Goal: Information Seeking & Learning: Compare options

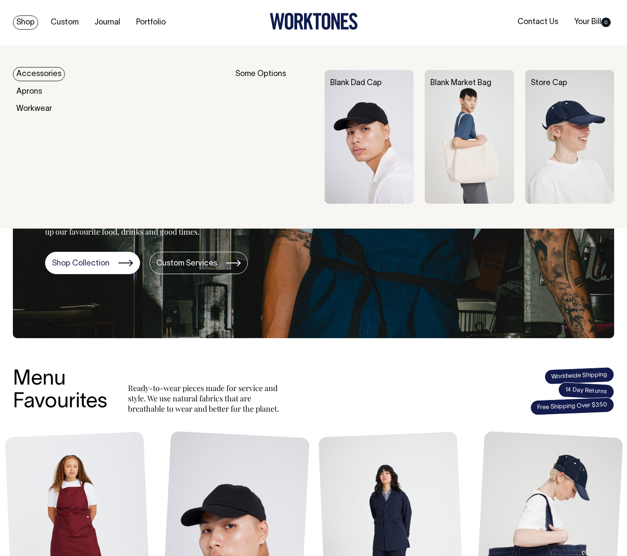
click at [28, 71] on link "Accessories" at bounding box center [39, 74] width 52 height 14
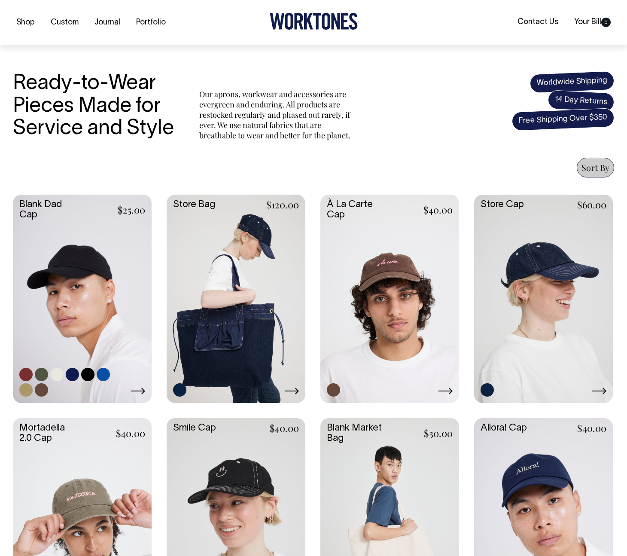
scroll to position [225, 0]
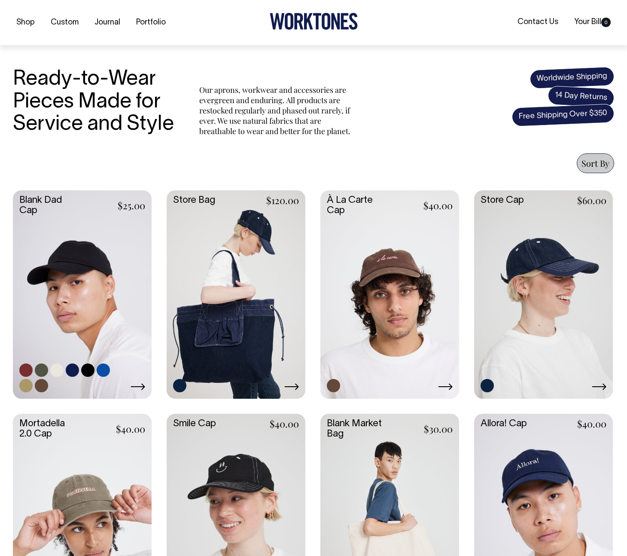
click at [77, 306] on link at bounding box center [82, 293] width 139 height 207
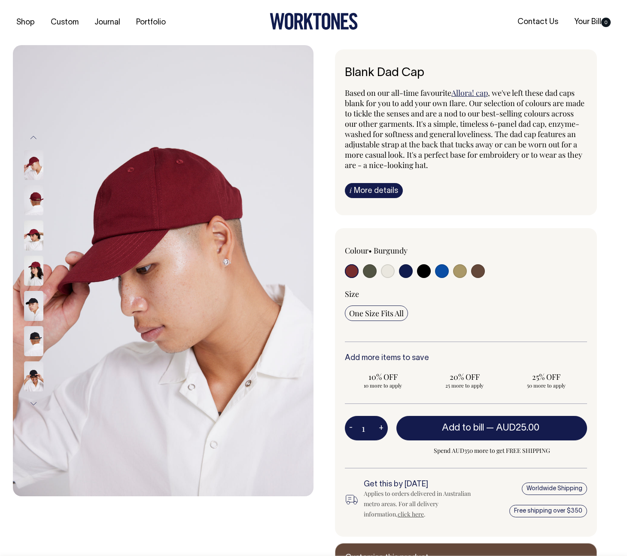
click at [425, 272] on input "radio" at bounding box center [424, 271] width 14 height 14
radio input "true"
select select "Black"
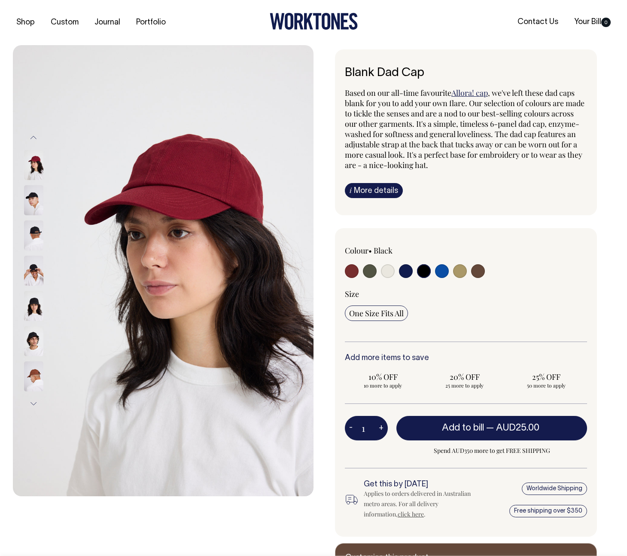
click at [24, 30] on div "Shop Custom Journal Portfolio Contact Us Your Bill 0" at bounding box center [313, 22] width 627 height 45
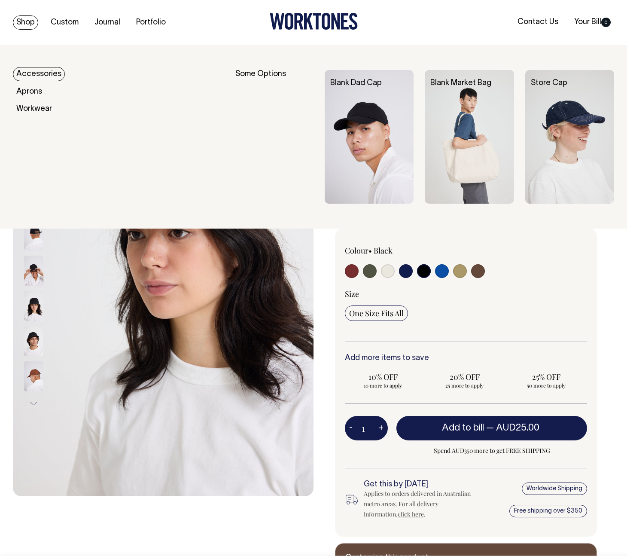
click at [26, 26] on link "Shop" at bounding box center [25, 22] width 25 height 14
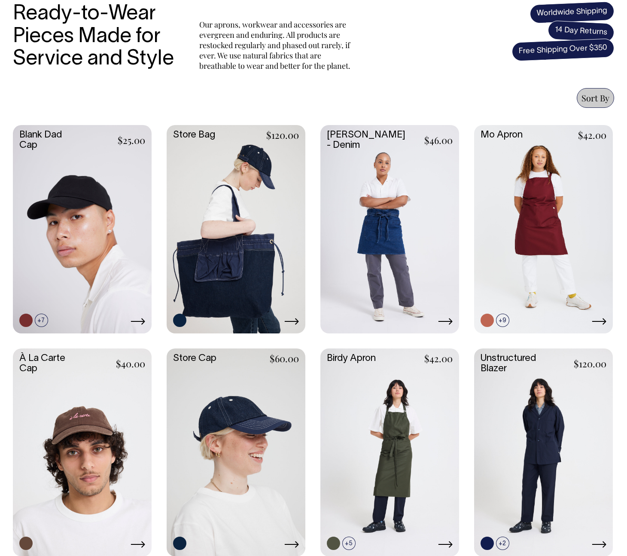
scroll to position [290, 0]
click at [246, 432] on link at bounding box center [236, 452] width 139 height 207
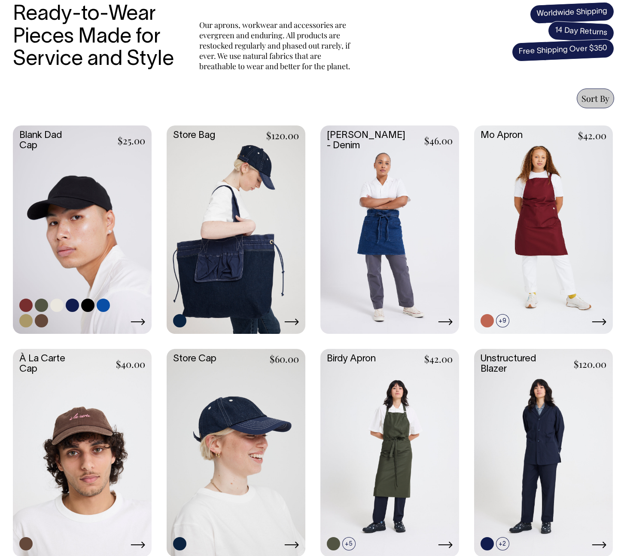
click at [117, 182] on link at bounding box center [82, 228] width 139 height 207
click at [228, 430] on link at bounding box center [236, 452] width 139 height 207
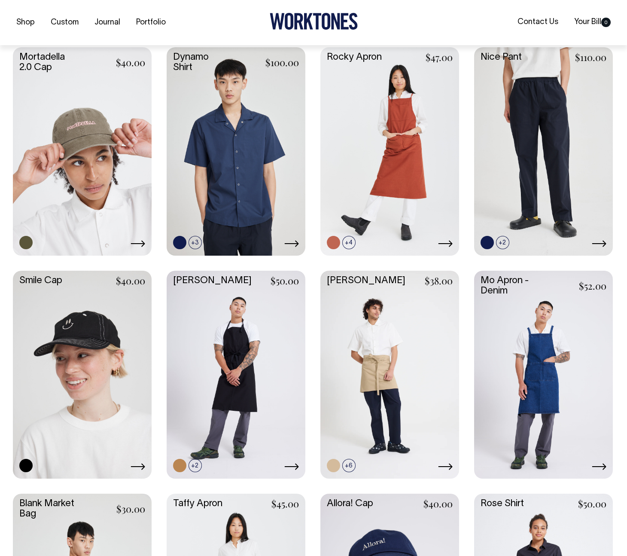
scroll to position [816, 0]
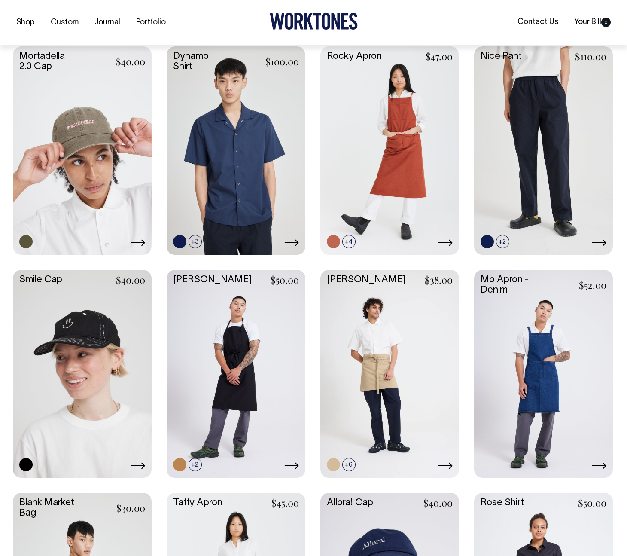
click at [86, 349] on link at bounding box center [82, 373] width 139 height 207
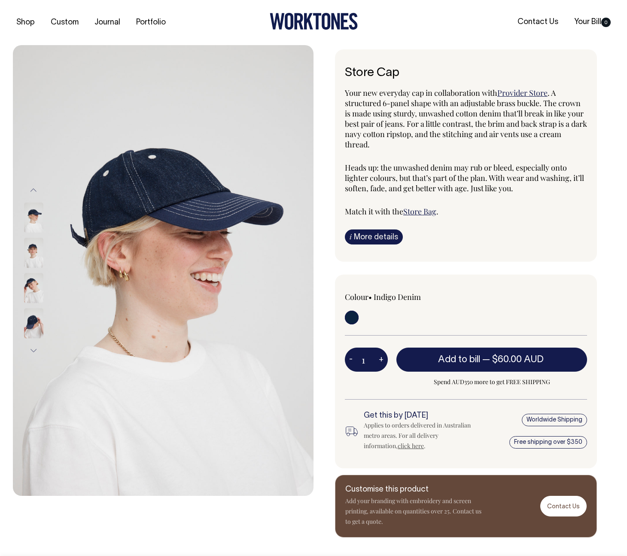
click at [33, 254] on img at bounding box center [33, 253] width 19 height 30
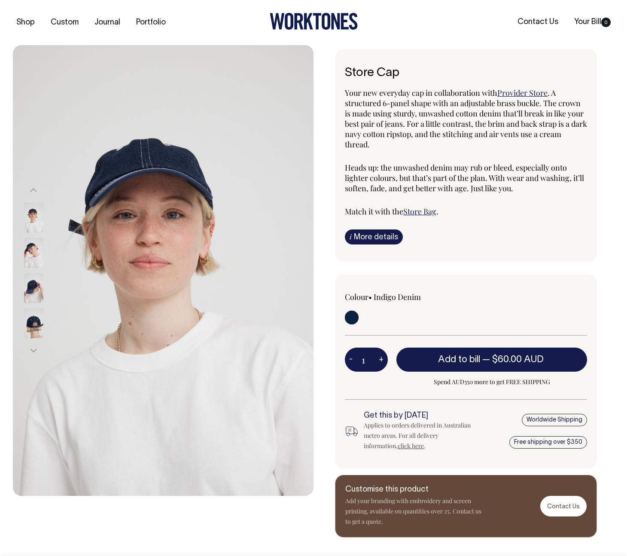
click at [39, 254] on img at bounding box center [33, 253] width 19 height 30
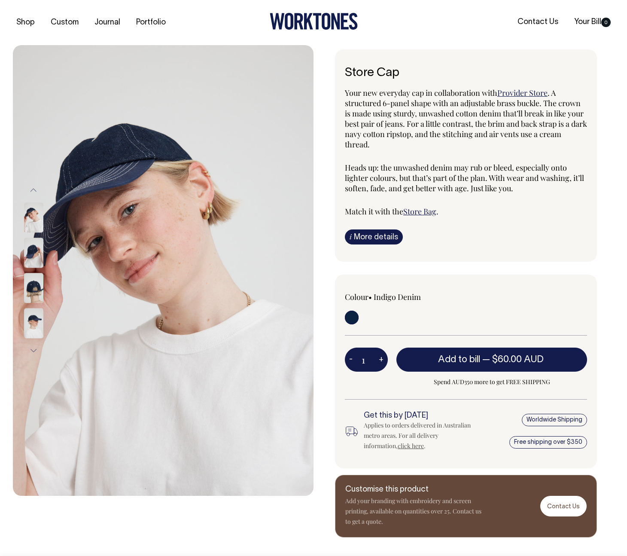
click at [40, 289] on img at bounding box center [33, 288] width 19 height 30
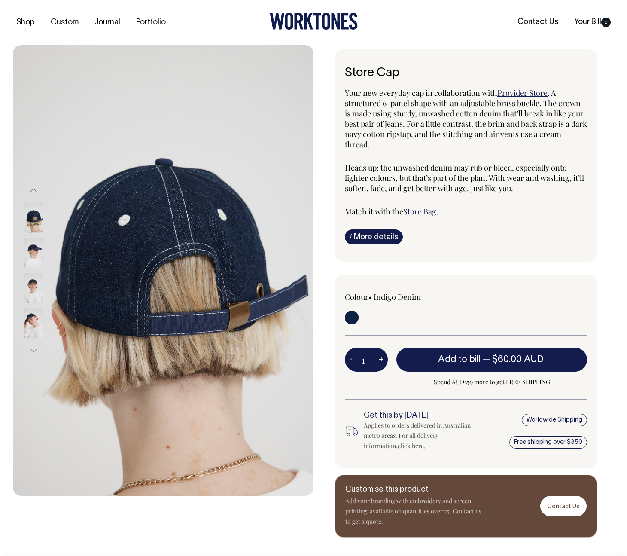
click at [33, 323] on img at bounding box center [33, 323] width 19 height 30
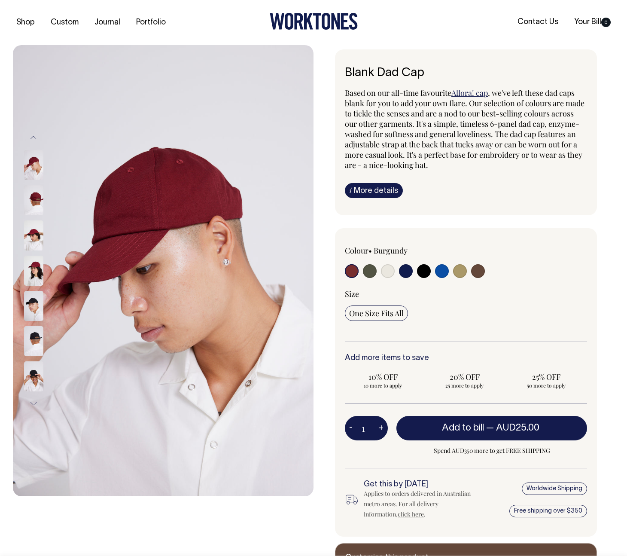
click at [420, 271] on input "radio" at bounding box center [424, 271] width 14 height 14
radio input "true"
select select "Black"
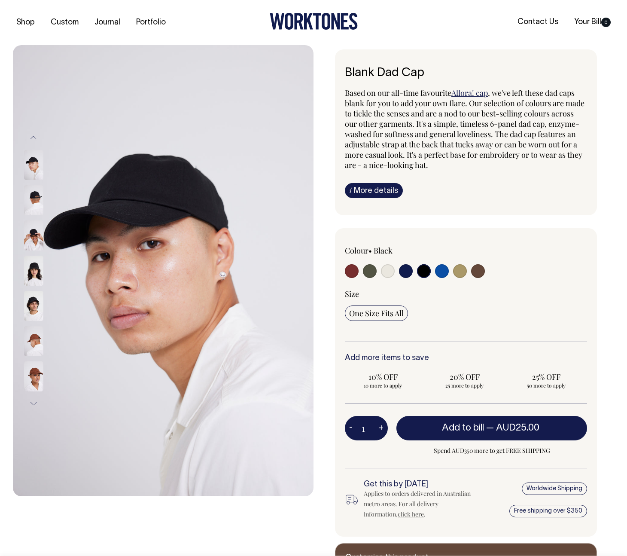
click at [403, 269] on input "radio" at bounding box center [406, 271] width 14 height 14
radio input "true"
select select "Dark Navy"
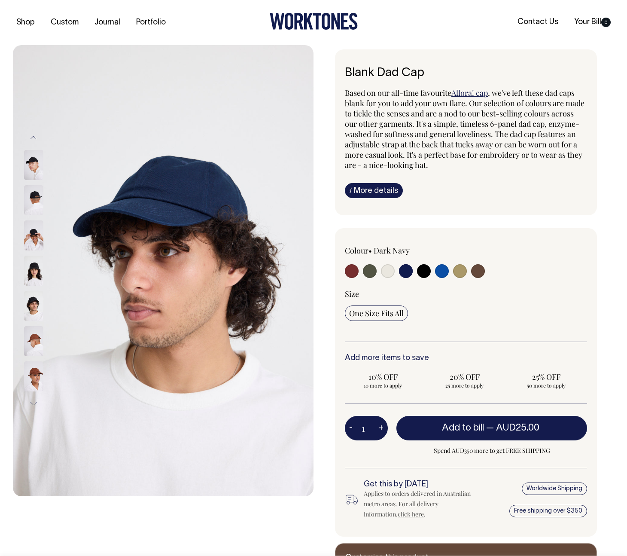
click at [390, 270] on input "radio" at bounding box center [388, 271] width 14 height 14
radio input "true"
select select "Natural"
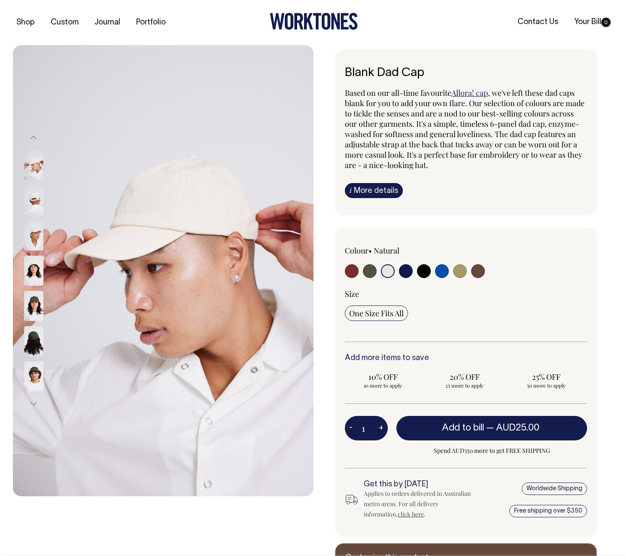
click at [433, 269] on div at bounding box center [393, 272] width 97 height 16
click at [426, 271] on input "radio" at bounding box center [424, 271] width 14 height 14
radio input "true"
select select "Black"
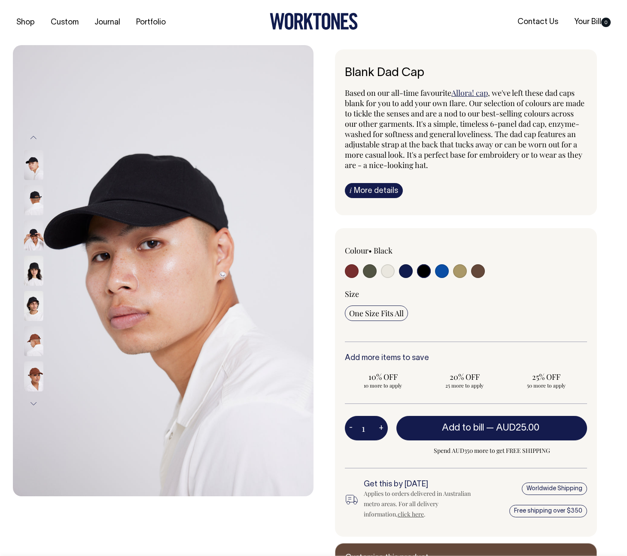
click at [38, 273] on img at bounding box center [33, 271] width 19 height 30
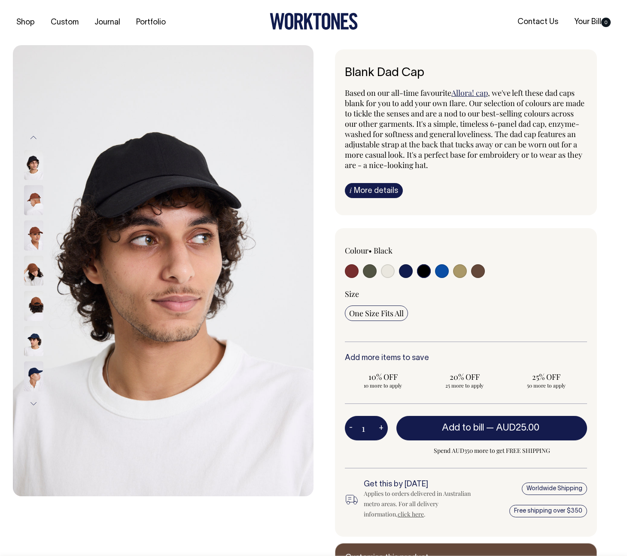
click at [37, 374] on img at bounding box center [33, 376] width 19 height 30
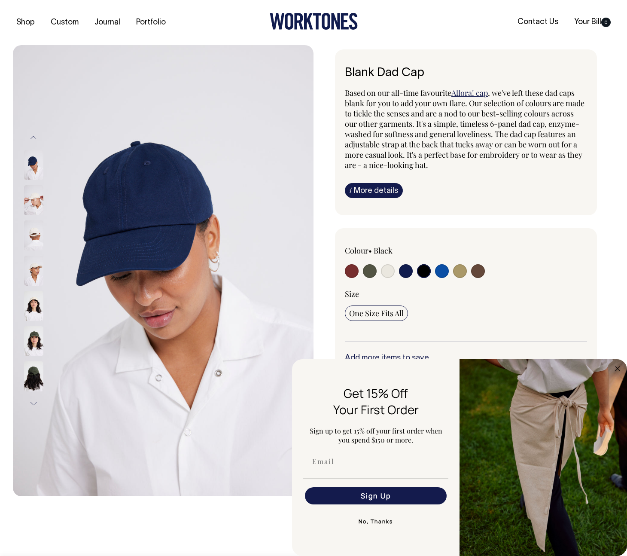
click at [35, 138] on button "Previous" at bounding box center [33, 137] width 13 height 19
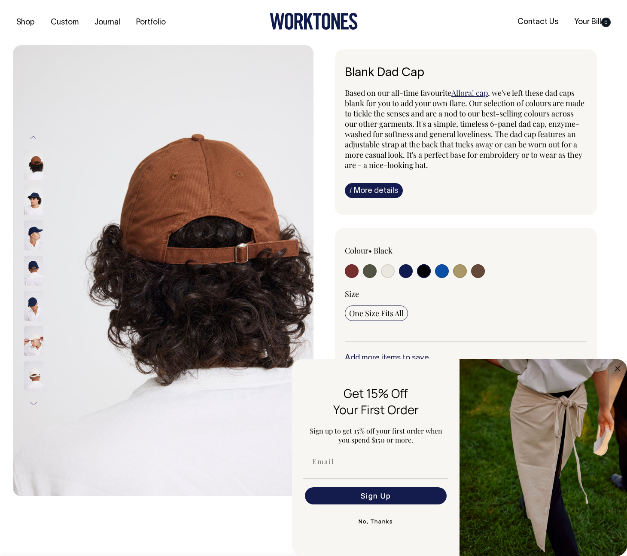
click at [32, 167] on img at bounding box center [33, 165] width 19 height 30
click at [341, 139] on div "Blank Dad Cap Based on our all-time favourite Allora! cap , we've left these da…" at bounding box center [466, 132] width 262 height 166
click at [422, 269] on input "radio" at bounding box center [424, 271] width 14 height 14
click at [423, 268] on input "radio" at bounding box center [424, 271] width 14 height 14
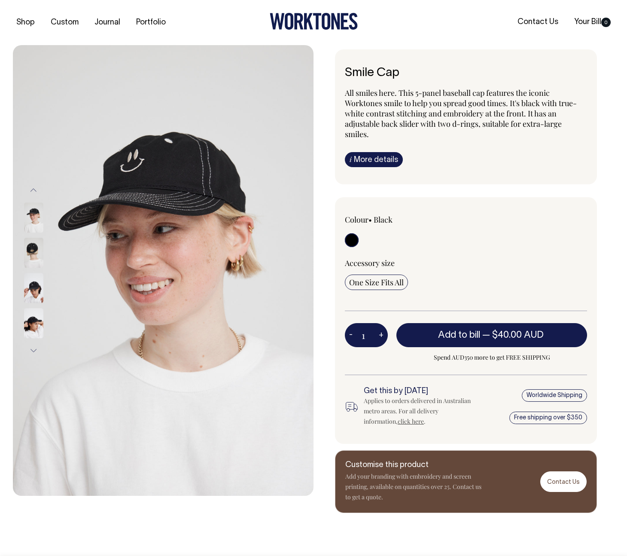
click at [33, 250] on img at bounding box center [33, 253] width 19 height 30
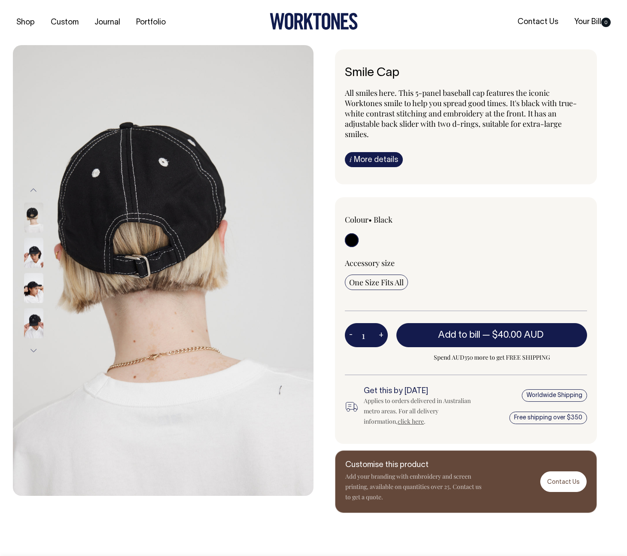
click at [31, 292] on img at bounding box center [33, 288] width 19 height 30
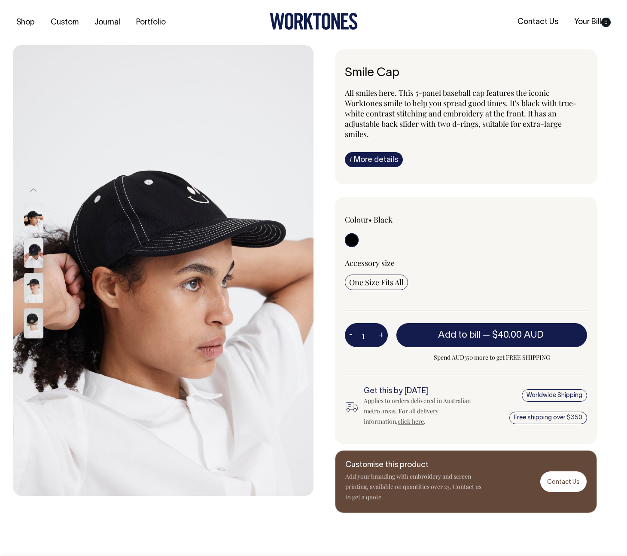
click at [36, 232] on img at bounding box center [33, 217] width 19 height 30
click at [27, 257] on img at bounding box center [33, 253] width 19 height 30
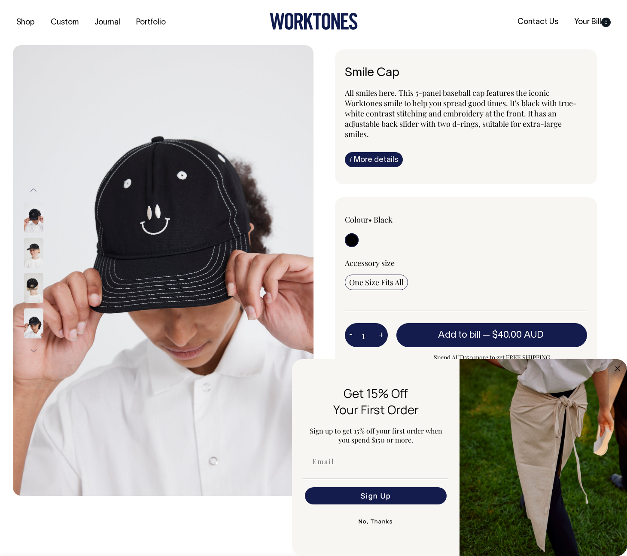
click at [34, 295] on img at bounding box center [33, 288] width 19 height 30
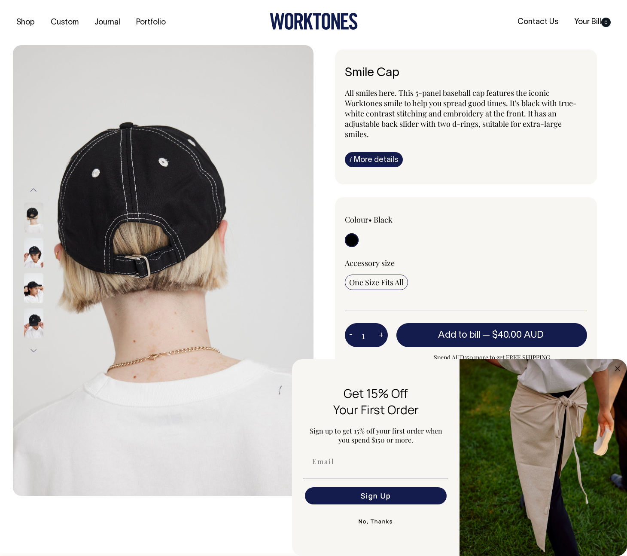
click at [34, 296] on img at bounding box center [33, 288] width 19 height 30
